Goal: Task Accomplishment & Management: Complete application form

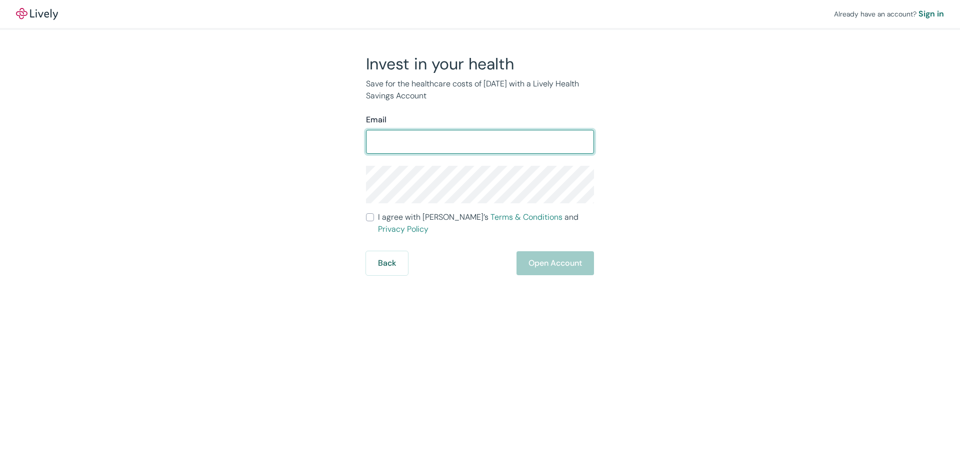
click at [461, 137] on input "Email" at bounding box center [480, 142] width 228 height 20
type input "d"
type input "g"
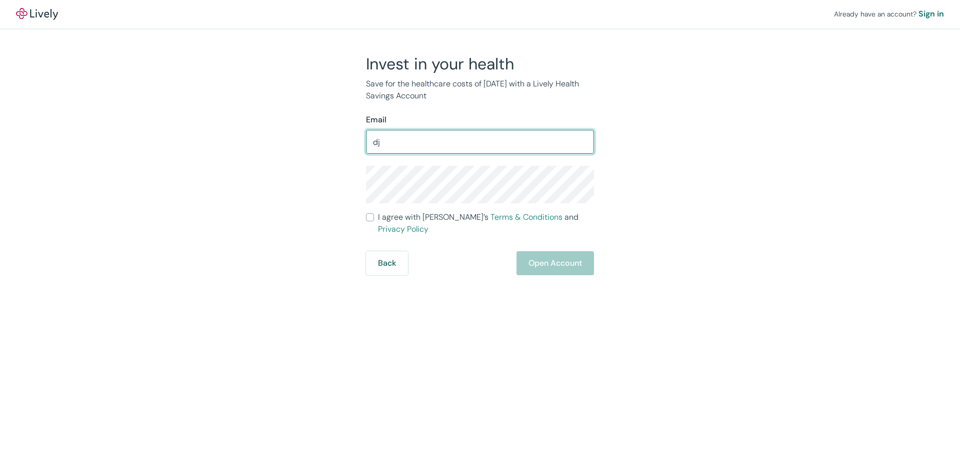
type input "d"
type input "[EMAIL_ADDRESS][DOMAIN_NAME]"
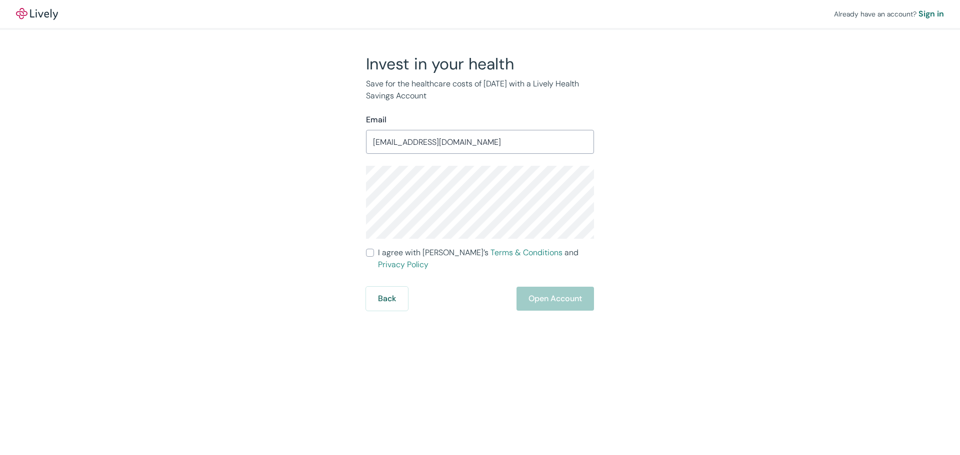
click at [368, 253] on input "I agree with Lively’s Terms & Conditions and Privacy Policy" at bounding box center [370, 253] width 8 height 8
checkbox input "true"
click at [555, 291] on button "Open Account" at bounding box center [554, 299] width 77 height 24
